Goal: Obtain resource: Obtain resource

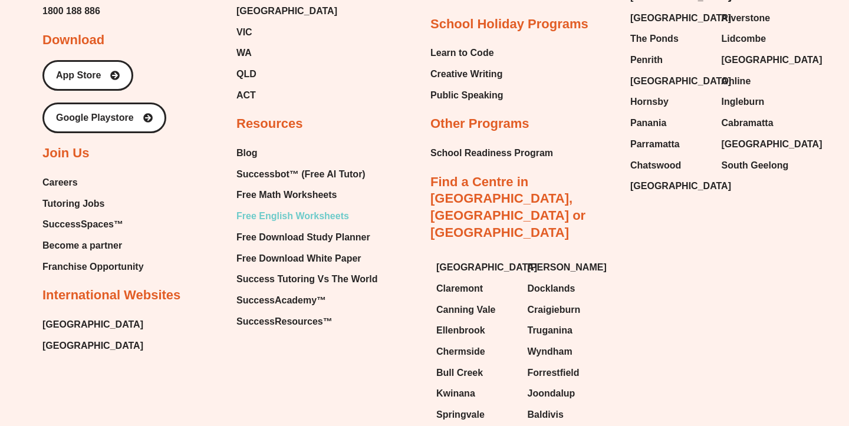
scroll to position [5031, 0]
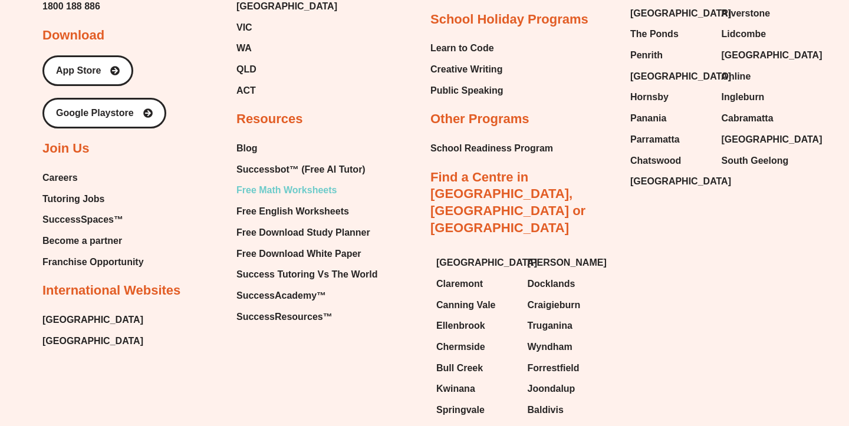
click at [301, 182] on span "Free Math Worksheets" at bounding box center [286, 191] width 100 height 18
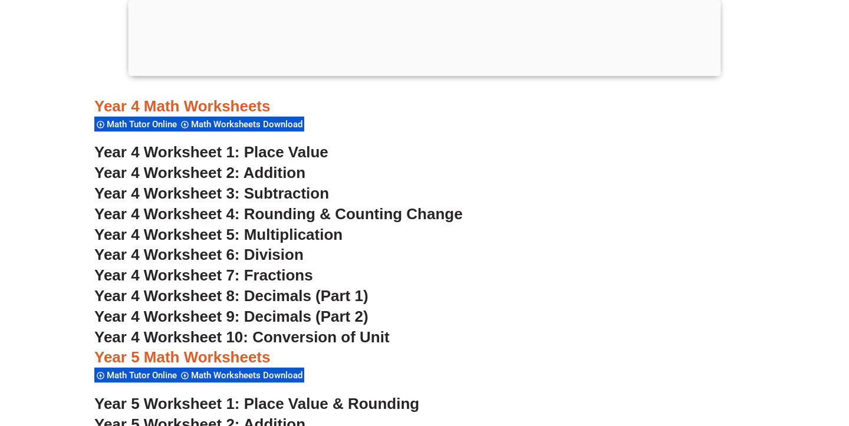
scroll to position [2224, 0]
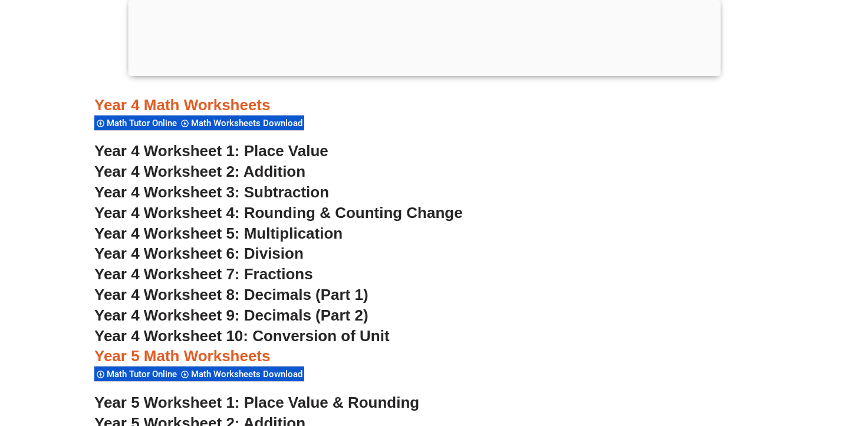
click at [272, 298] on span "Year 4 Worksheet 8: Decimals (Part 1)" at bounding box center [231, 295] width 274 height 18
click at [300, 314] on span "Year 4 Worksheet 9: Decimals (Part 2)" at bounding box center [231, 316] width 274 height 18
click at [259, 269] on span "Year 4 Worksheet 7: Fractions" at bounding box center [203, 274] width 219 height 18
